Goal: Find specific page/section: Find specific page/section

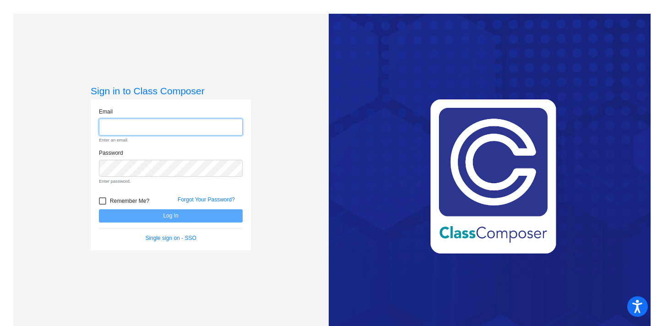
type input "[EMAIL_ADDRESS][DOMAIN_NAME]"
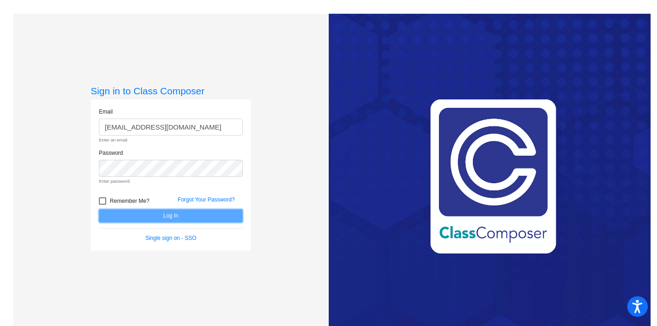
click at [142, 217] on form "Email [EMAIL_ADDRESS][DOMAIN_NAME] Enter an email. Password Enter password. Rem…" at bounding box center [171, 175] width 144 height 135
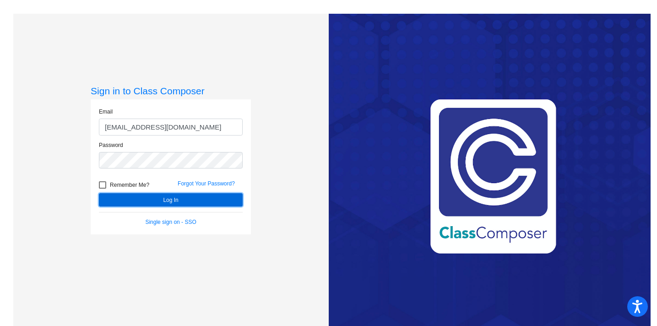
click at [145, 198] on button "Log In" at bounding box center [171, 199] width 144 height 13
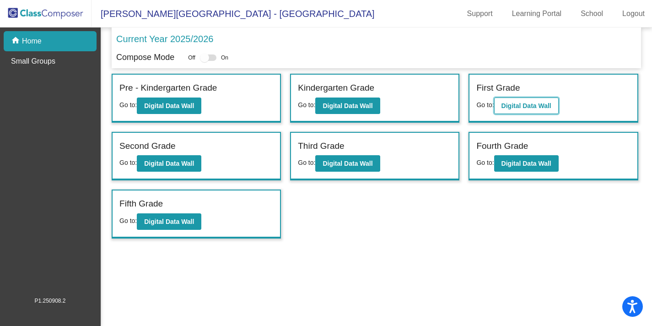
click at [538, 100] on button "Digital Data Wall" at bounding box center [526, 105] width 65 height 16
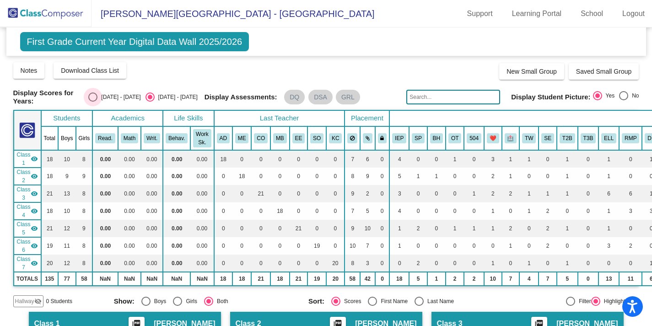
click at [122, 93] on div "[DATE] - [DATE]" at bounding box center [118, 97] width 43 height 8
click at [93, 102] on input "[DATE] - [DATE]" at bounding box center [92, 102] width 0 height 0
radio input "true"
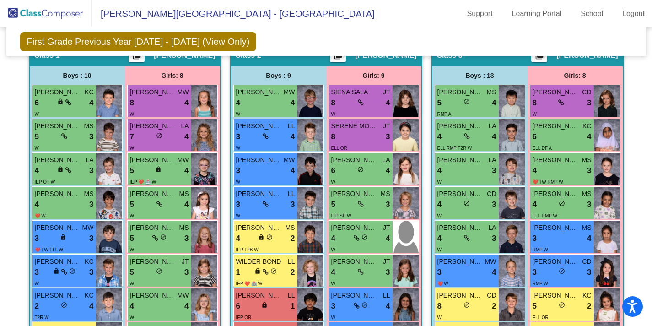
scroll to position [266, 0]
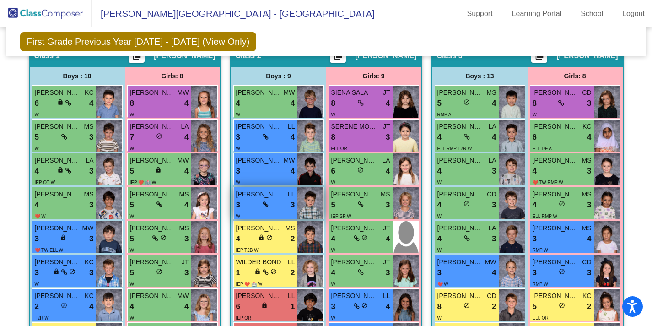
click at [275, 205] on div "3 lock do_not_disturb_alt 3" at bounding box center [265, 205] width 59 height 12
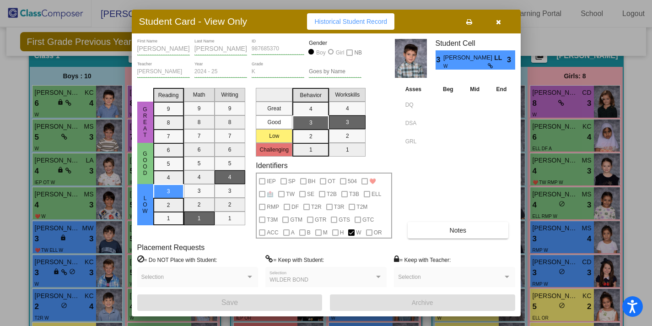
click at [494, 19] on button "button" at bounding box center [498, 21] width 29 height 16
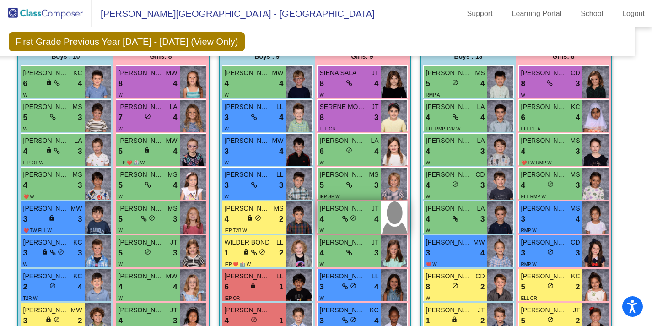
scroll to position [286, 0]
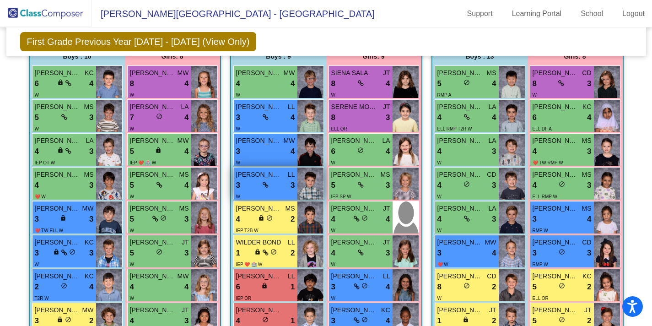
click at [275, 191] on div "W" at bounding box center [265, 196] width 59 height 10
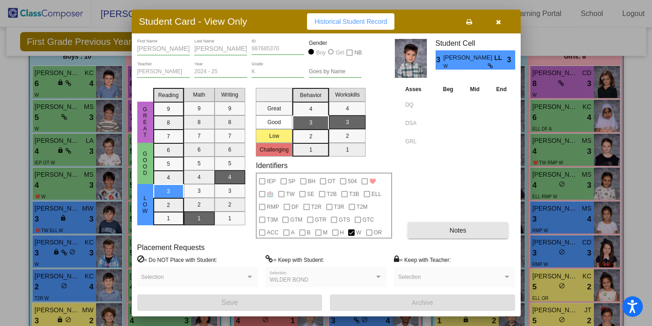
click at [460, 225] on button "Notes" at bounding box center [458, 230] width 101 height 16
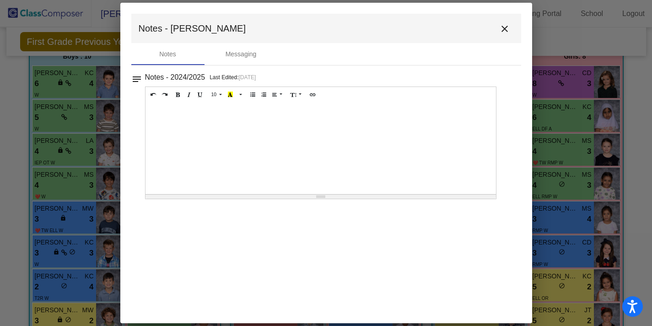
click at [502, 29] on mat-icon "close" at bounding box center [504, 28] width 11 height 11
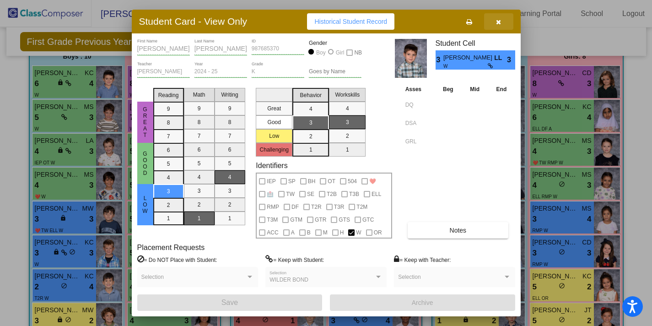
click at [502, 22] on button "button" at bounding box center [498, 21] width 29 height 16
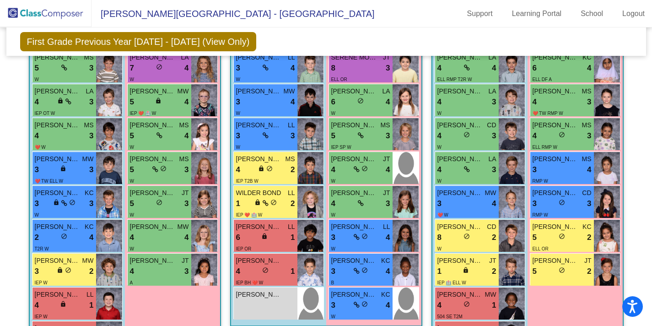
scroll to position [476, 0]
